Goal: Task Accomplishment & Management: Manage account settings

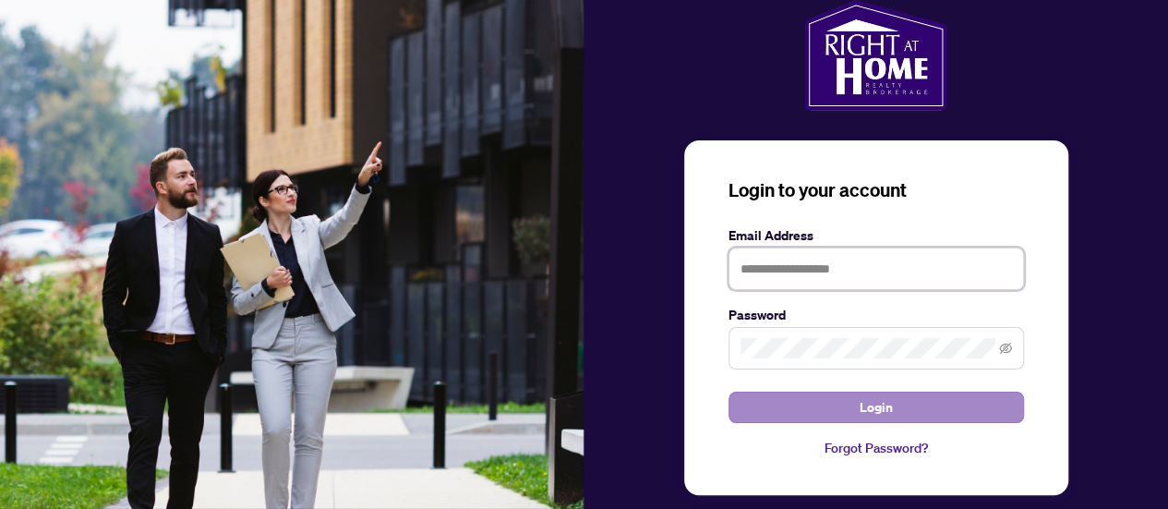
type input "**********"
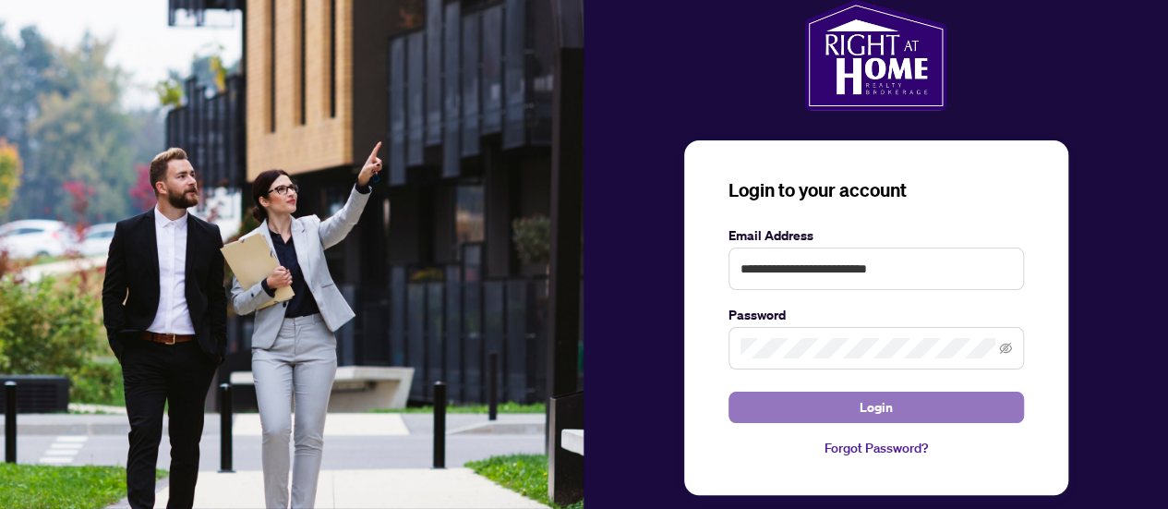
click at [878, 404] on span "Login" at bounding box center [876, 407] width 33 height 30
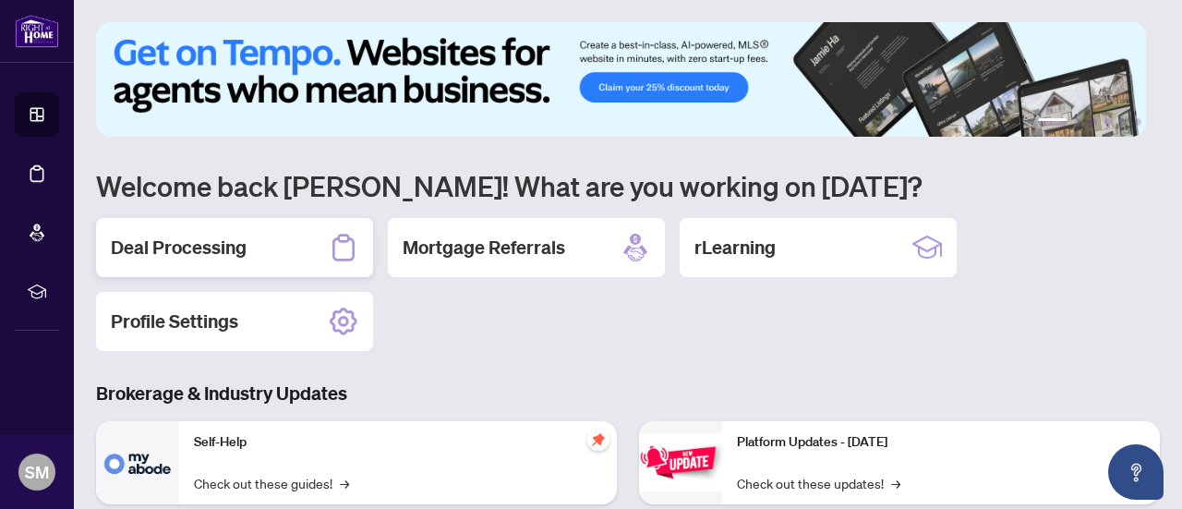
click at [212, 245] on h2 "Deal Processing" at bounding box center [179, 248] width 136 height 26
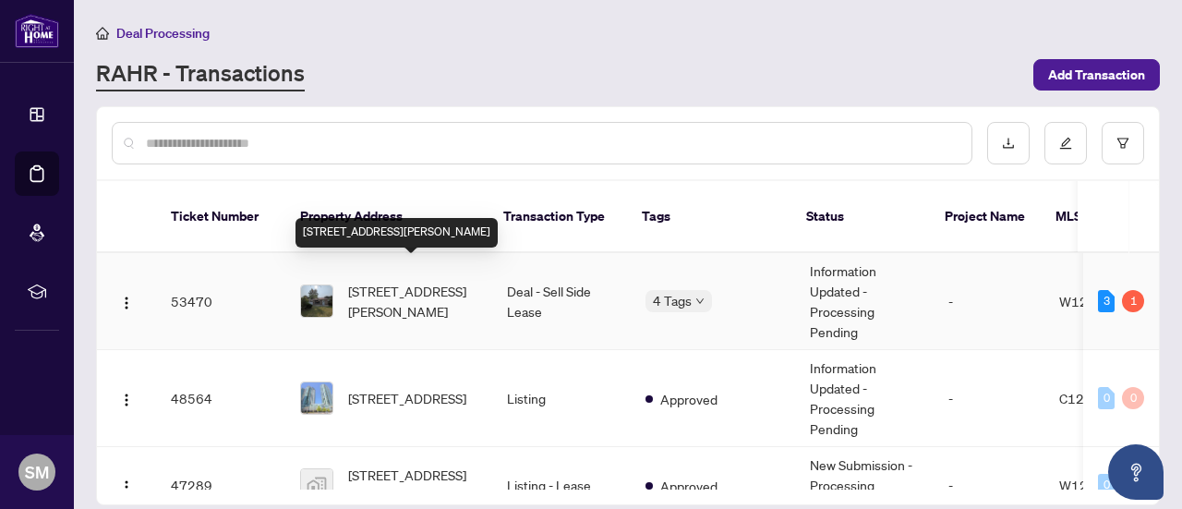
click at [385, 281] on span "[STREET_ADDRESS][PERSON_NAME]" at bounding box center [412, 301] width 129 height 41
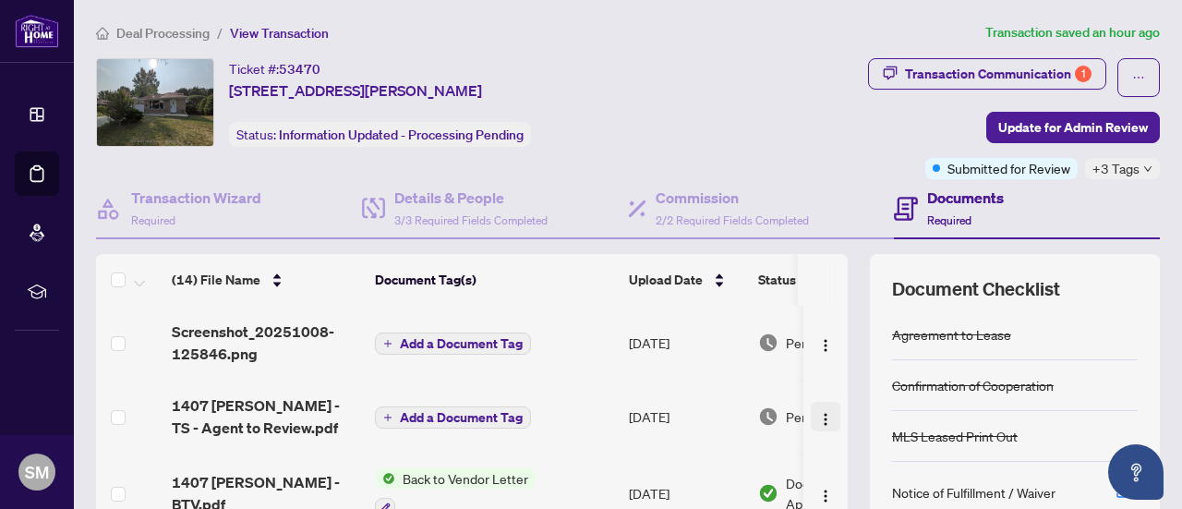
click at [818, 416] on img "button" at bounding box center [825, 419] width 15 height 15
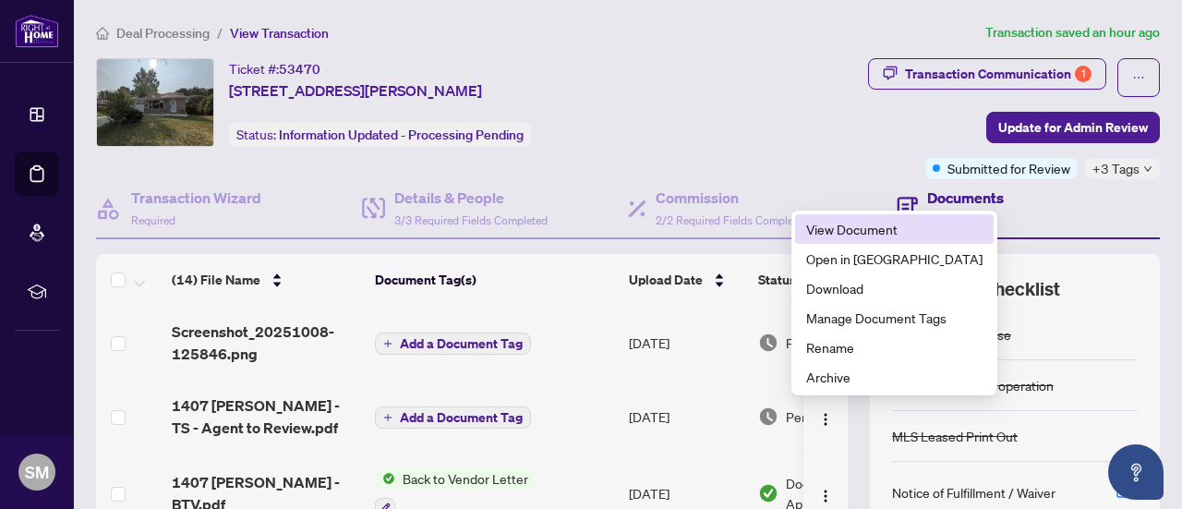
click at [870, 228] on span "View Document" at bounding box center [894, 229] width 176 height 20
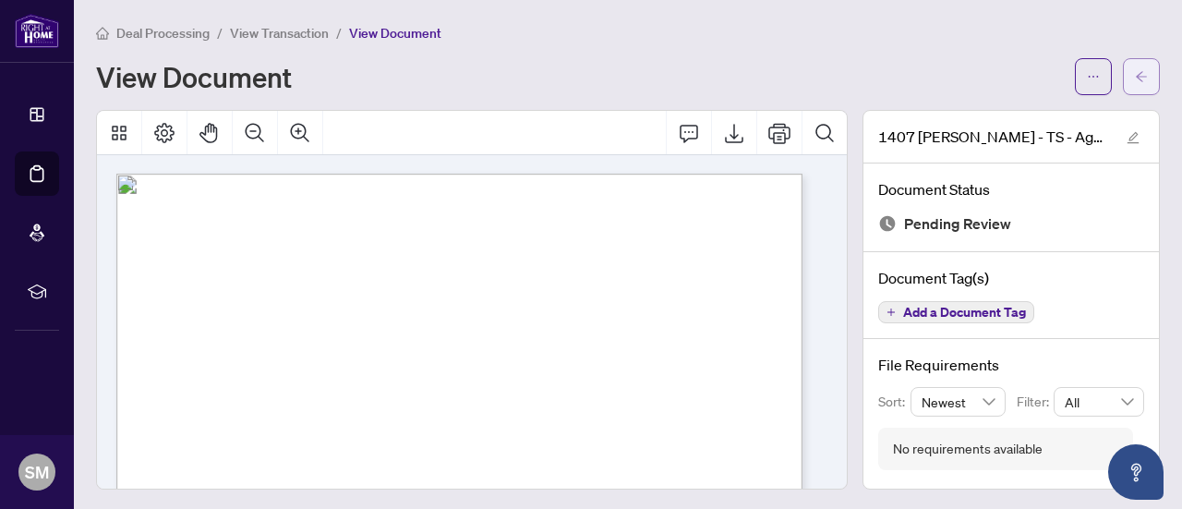
click at [1135, 66] on span "button" at bounding box center [1141, 77] width 13 height 30
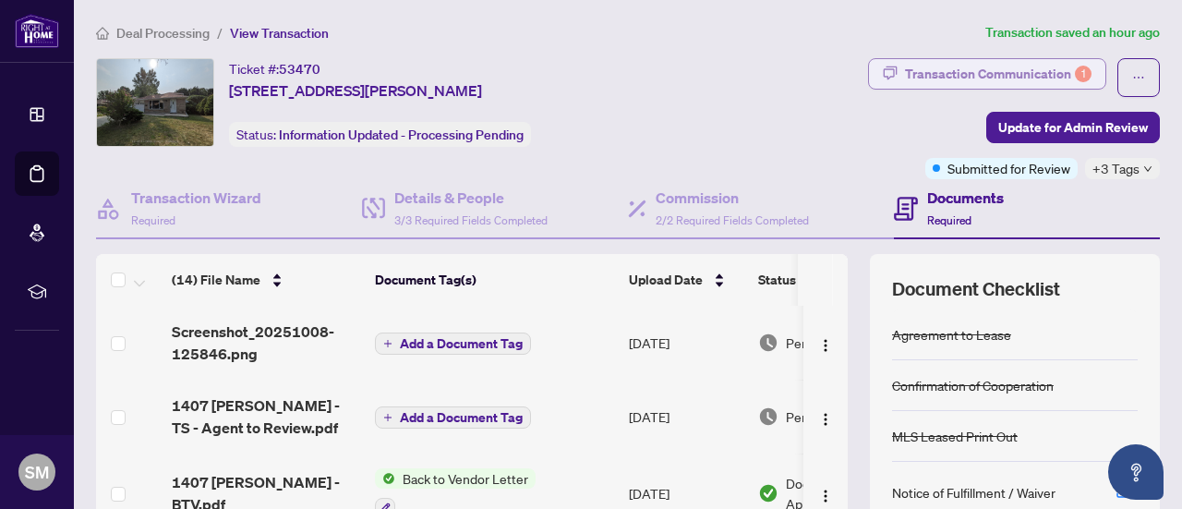
click at [995, 65] on div "Transaction Communication 1" at bounding box center [998, 74] width 187 height 30
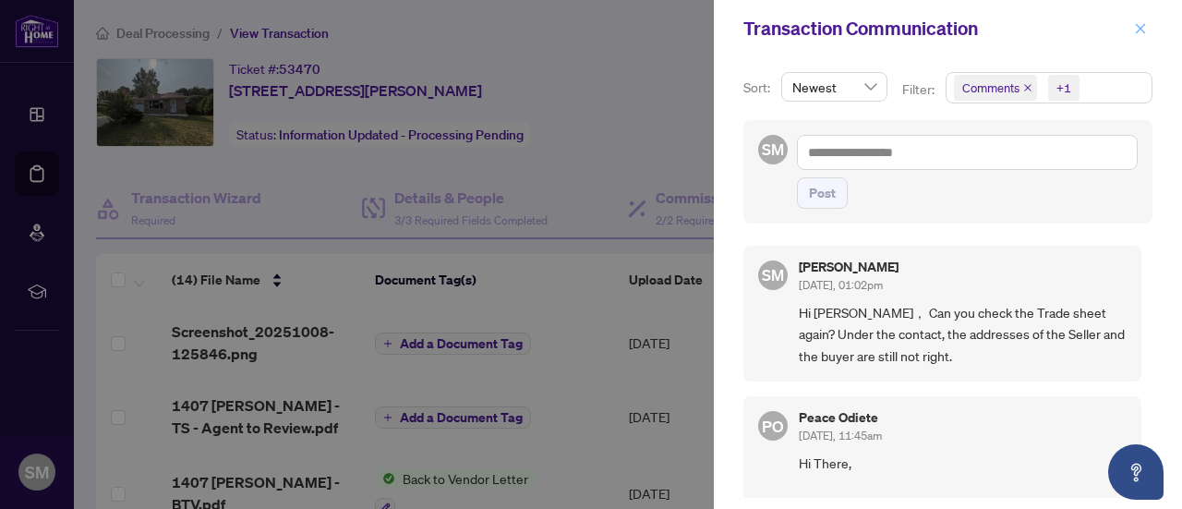
click at [1143, 28] on icon "close" at bounding box center [1140, 28] width 13 height 13
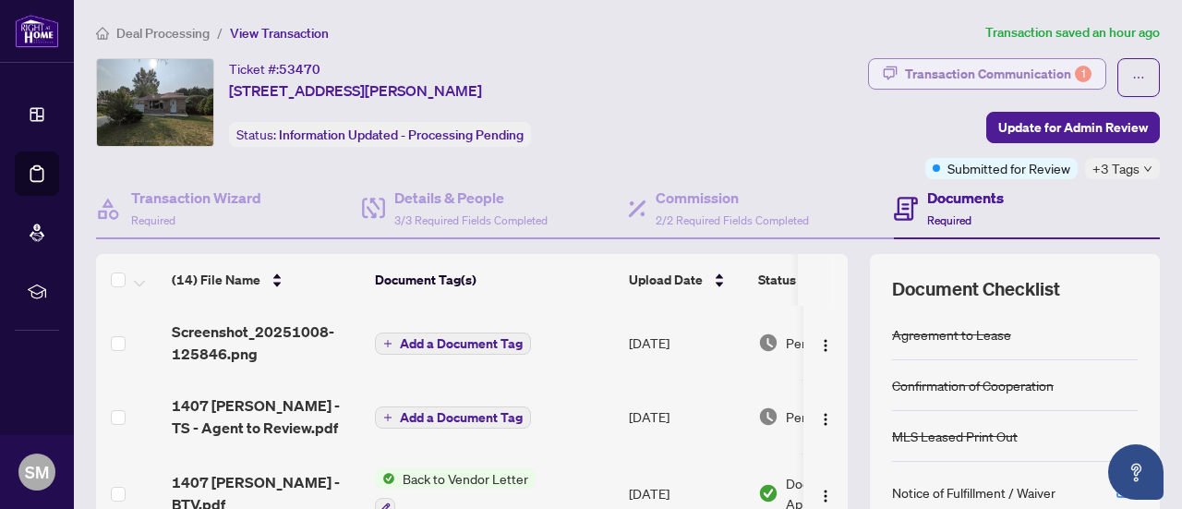
click at [923, 72] on div "Transaction Communication 1" at bounding box center [998, 74] width 187 height 30
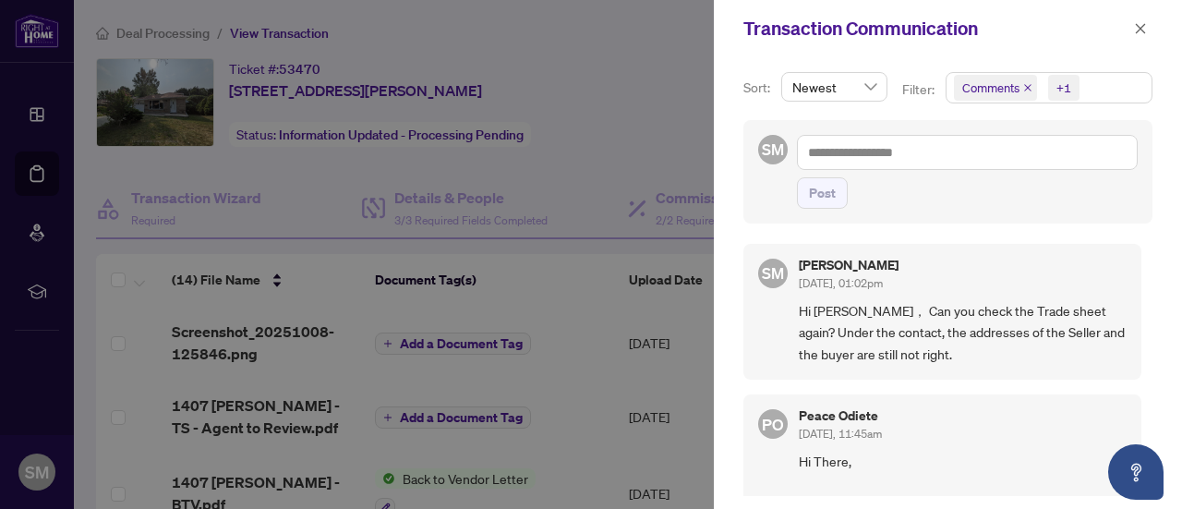
click at [653, 134] on div at bounding box center [591, 254] width 1182 height 509
click at [1140, 25] on icon "close" at bounding box center [1140, 28] width 13 height 13
